Goal: Information Seeking & Learning: Learn about a topic

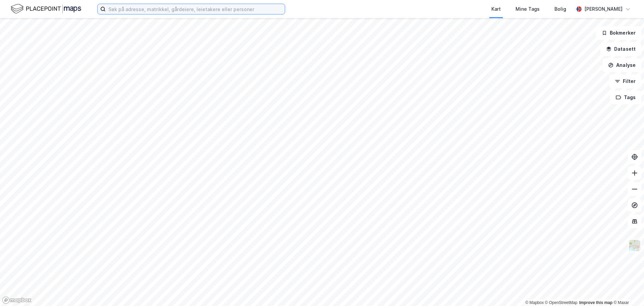
click at [127, 10] on input at bounding box center [195, 9] width 179 height 10
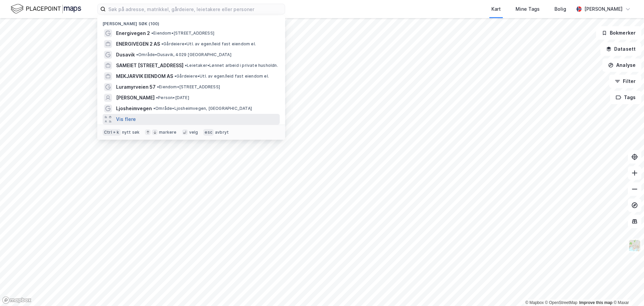
click at [132, 118] on button "Vis flere" at bounding box center [126, 119] width 20 height 8
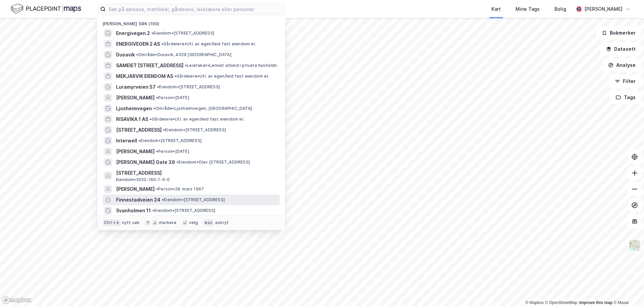
click at [131, 202] on span "Finnestadveien 24" at bounding box center [138, 200] width 44 height 8
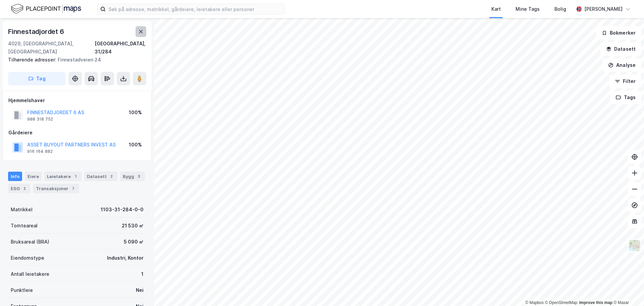
click at [139, 34] on icon at bounding box center [140, 31] width 5 height 5
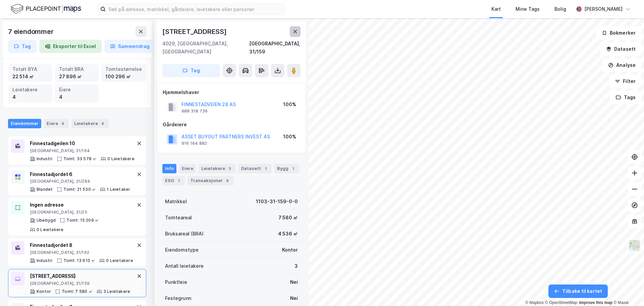
click at [295, 31] on icon at bounding box center [295, 31] width 4 height 3
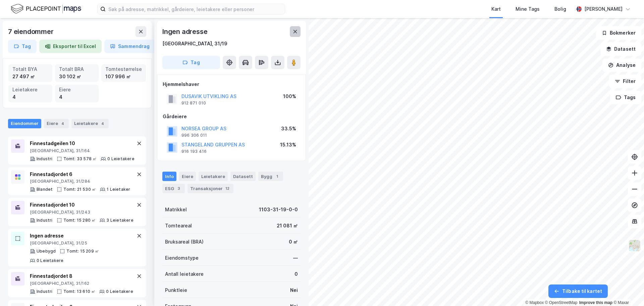
click at [297, 30] on icon at bounding box center [294, 31] width 5 height 5
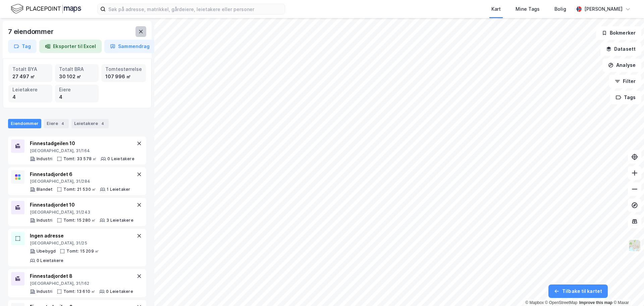
click at [143, 32] on icon at bounding box center [140, 31] width 5 height 5
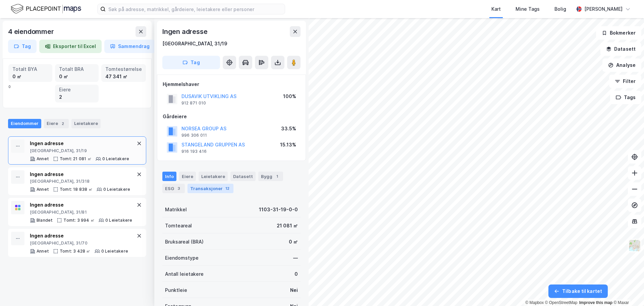
click at [208, 186] on div "Transaksjoner 12" at bounding box center [210, 187] width 46 height 9
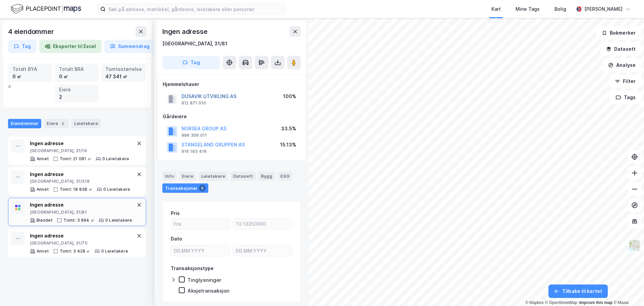
click at [0, 0] on button "DUSAVIK UTVIKLING AS" at bounding box center [0, 0] width 0 height 0
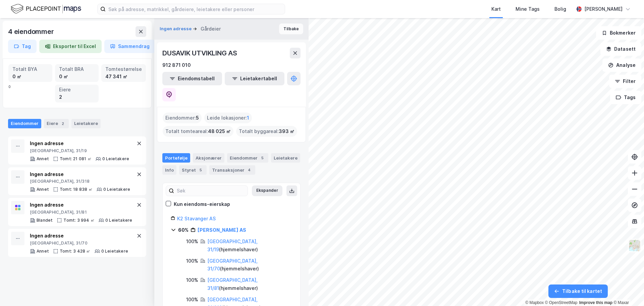
click at [287, 28] on button "Tilbake" at bounding box center [291, 28] width 24 height 11
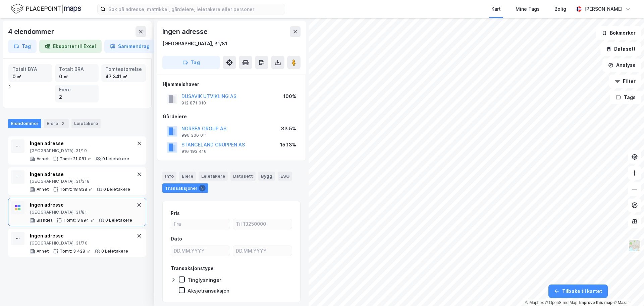
scroll to position [1, 0]
click at [295, 31] on icon at bounding box center [294, 30] width 5 height 5
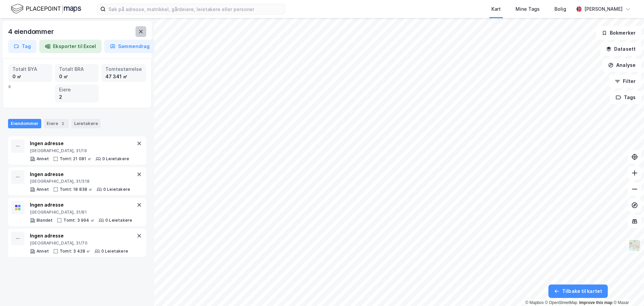
click at [138, 30] on button at bounding box center [140, 31] width 11 height 11
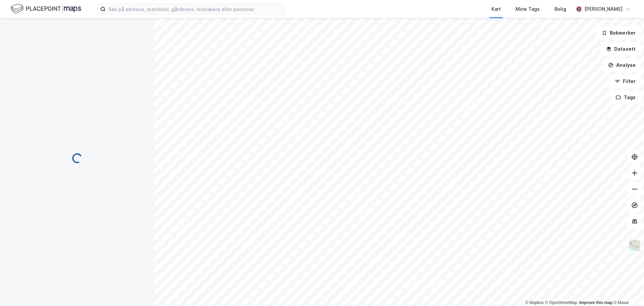
scroll to position [1, 0]
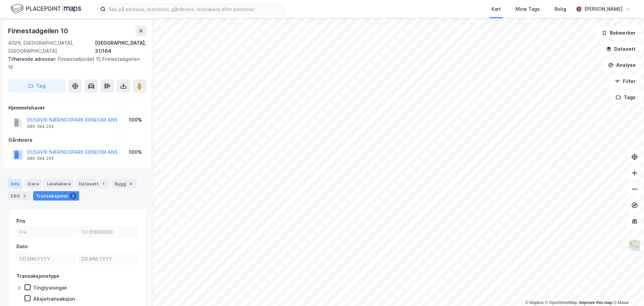
click at [13, 179] on div "Info" at bounding box center [15, 183] width 14 height 9
